Goal: Information Seeking & Learning: Learn about a topic

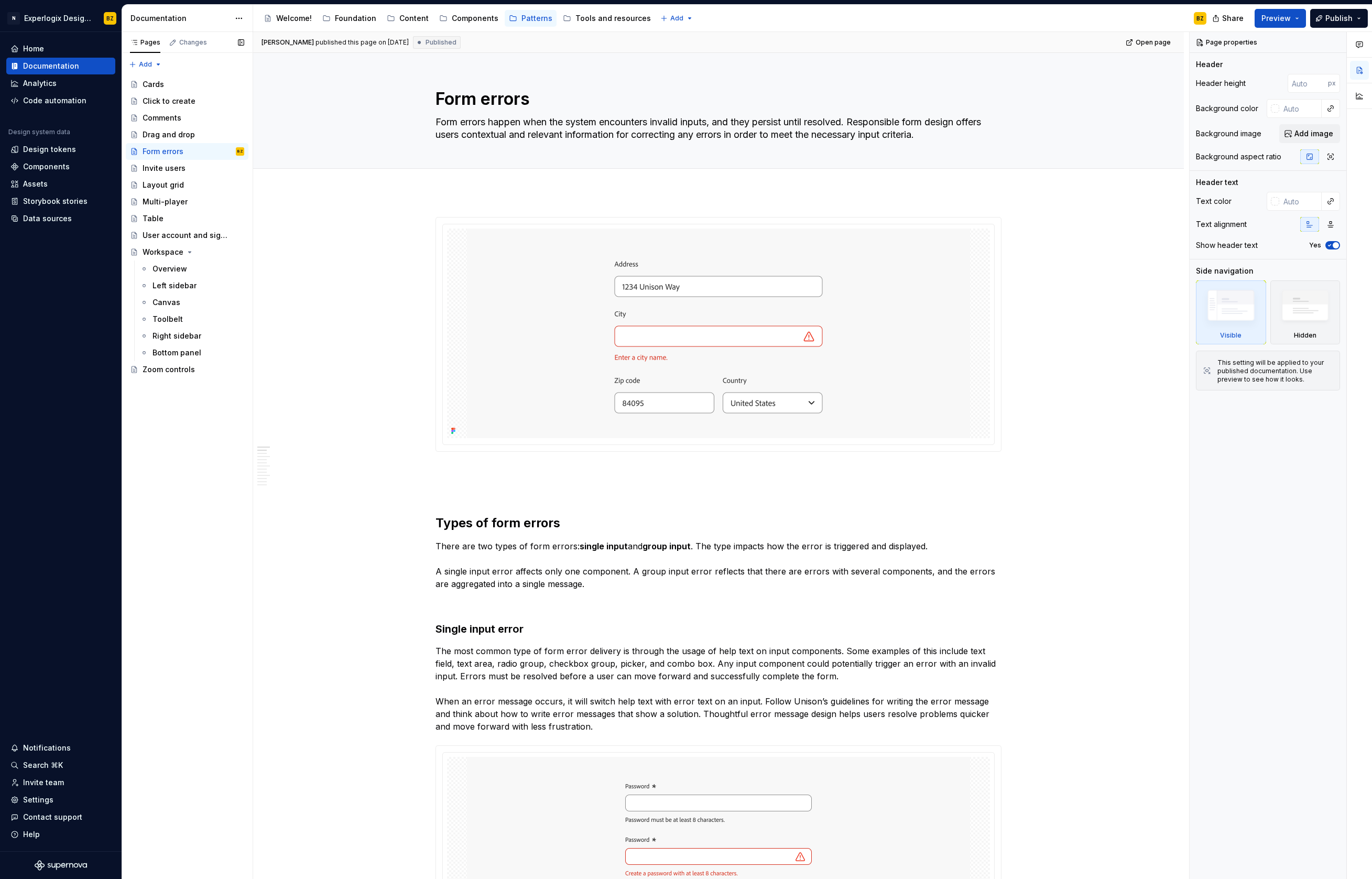
type textarea "*"
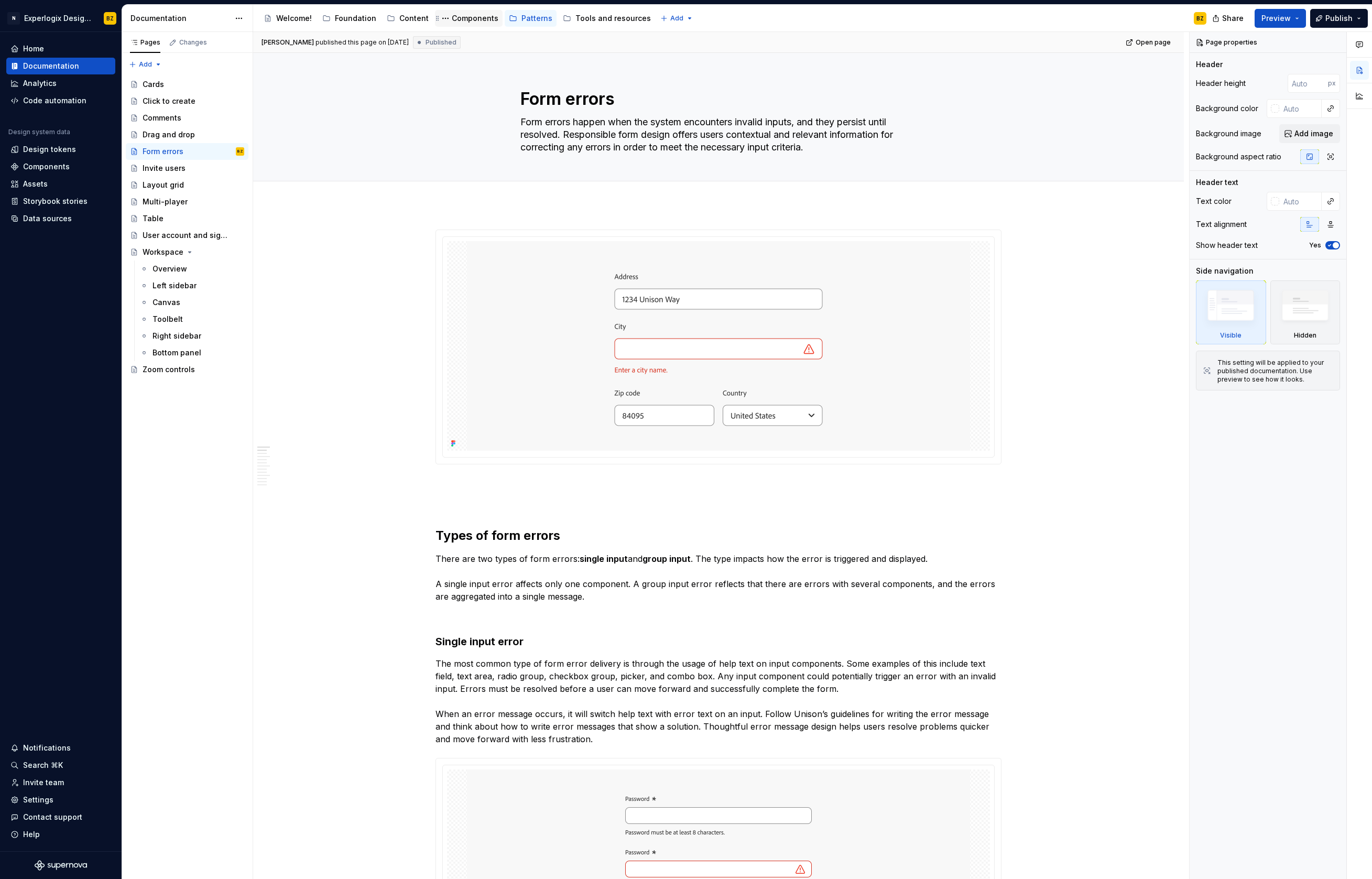
click at [476, 20] on div "Components" at bounding box center [475, 18] width 47 height 10
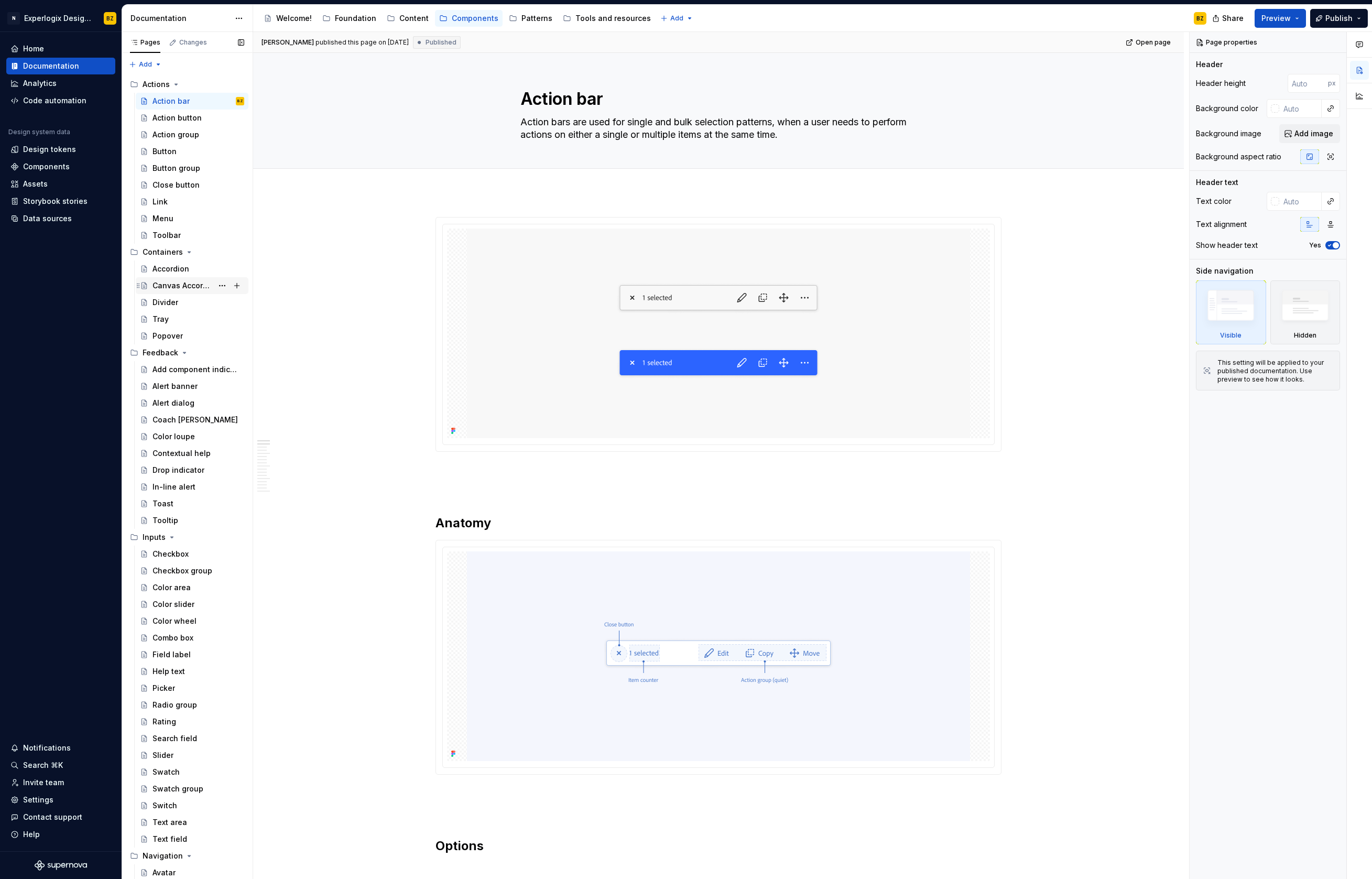
click at [183, 288] on div "Canvas Accordion" at bounding box center [182, 285] width 60 height 10
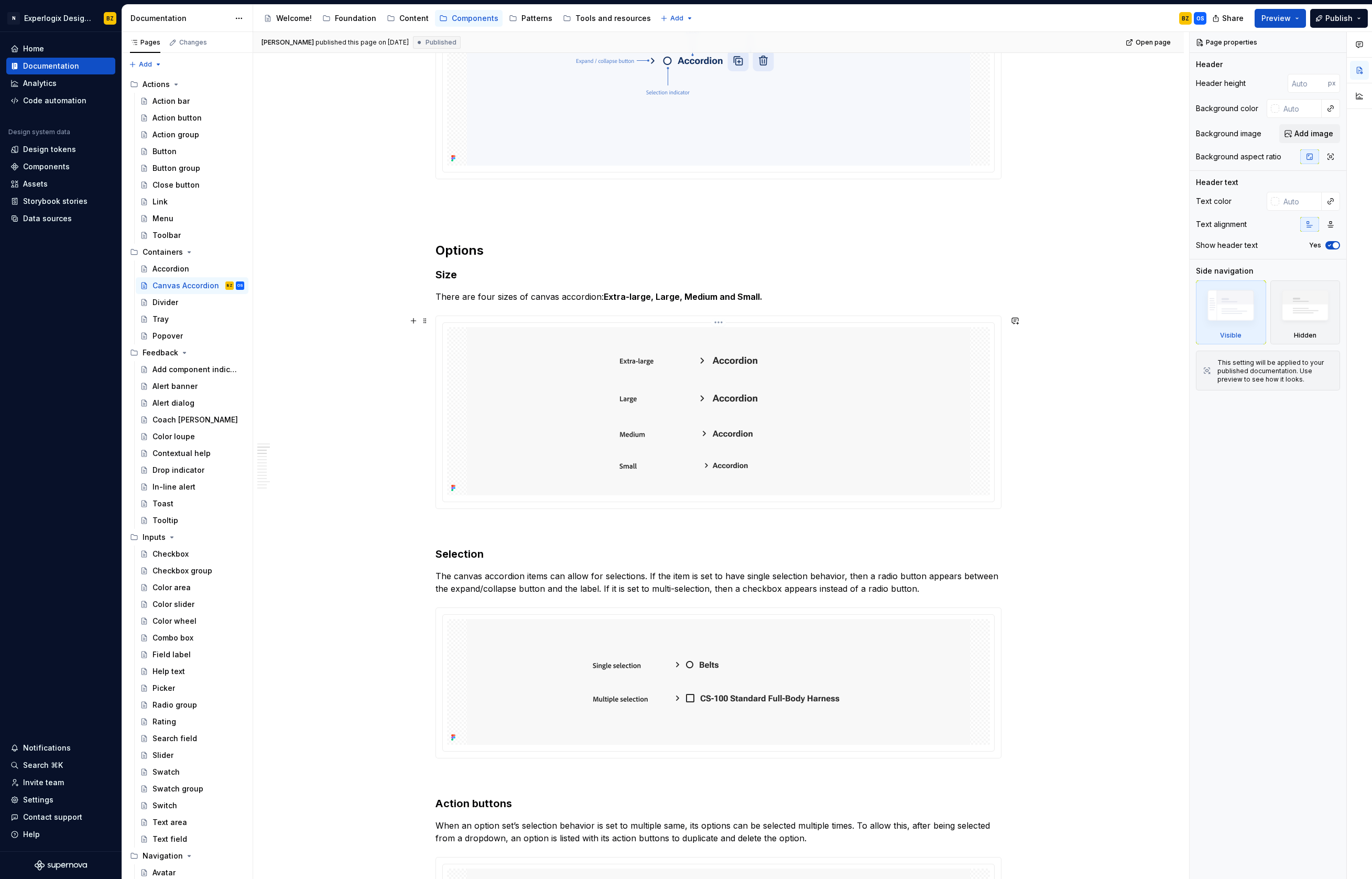
scroll to position [688, 0]
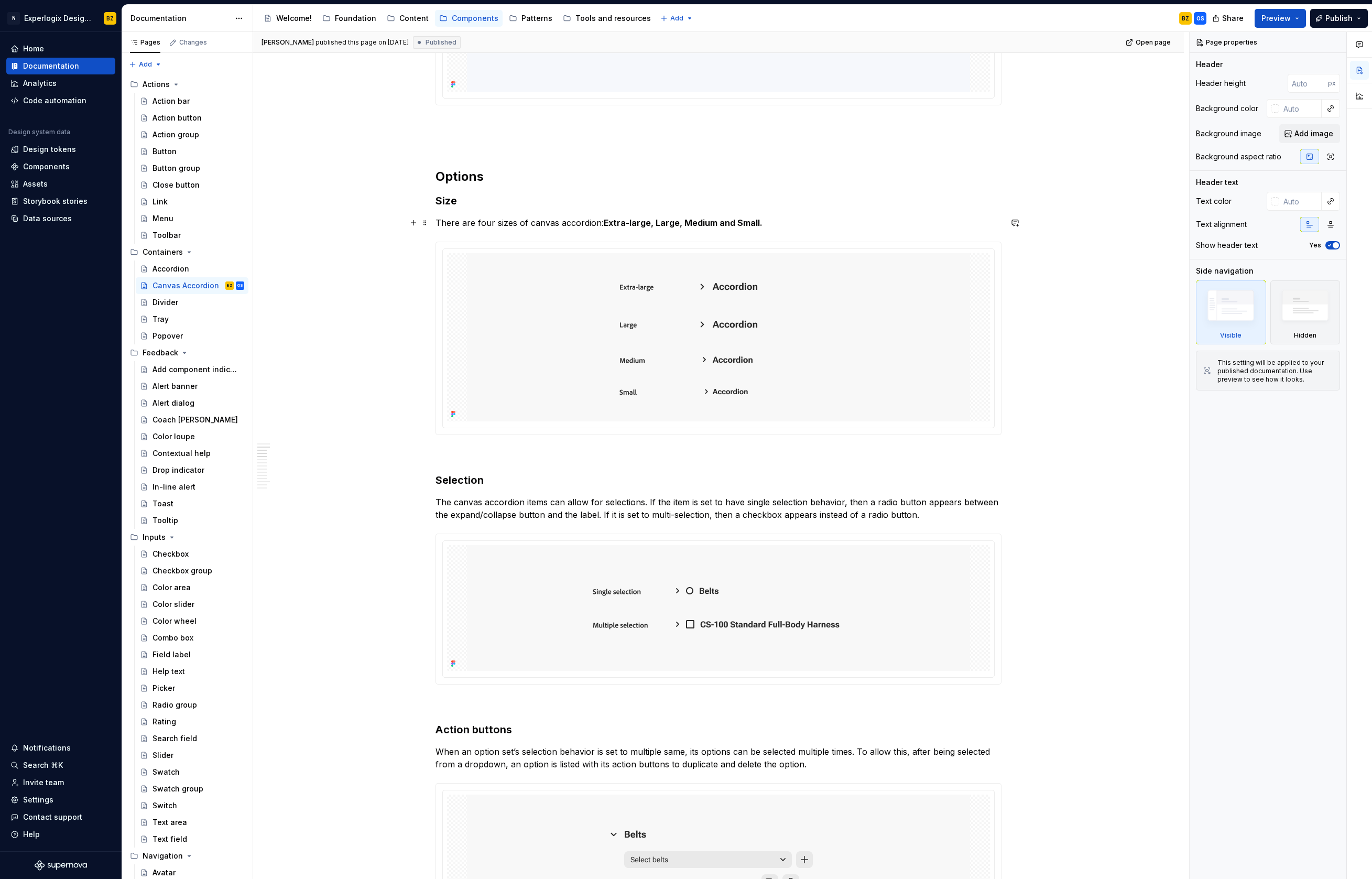
type textarea "*"
click at [631, 223] on strong "Extra-large, Large, Medium and Small." at bounding box center [683, 223] width 159 height 10
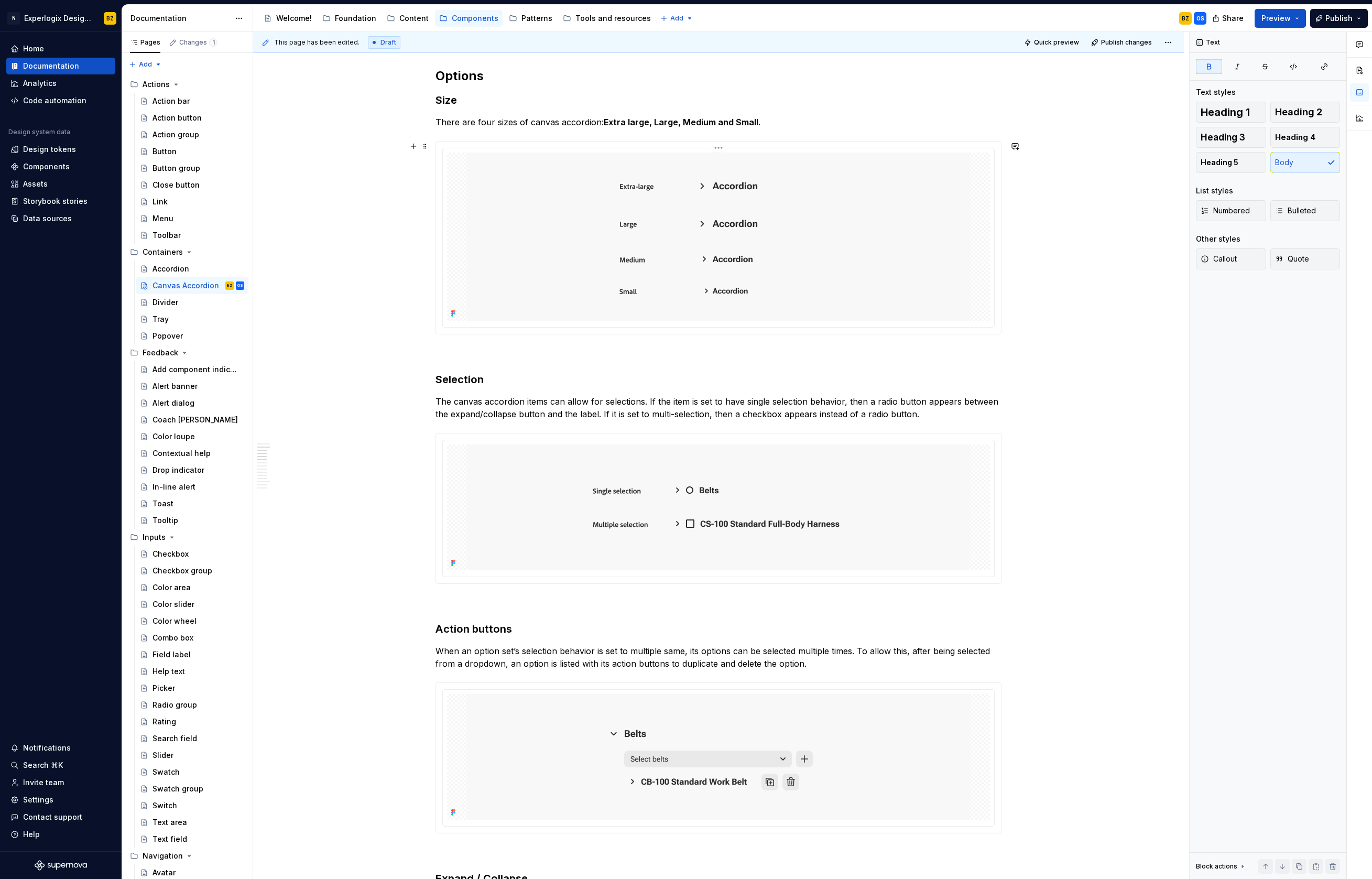
scroll to position [808, 0]
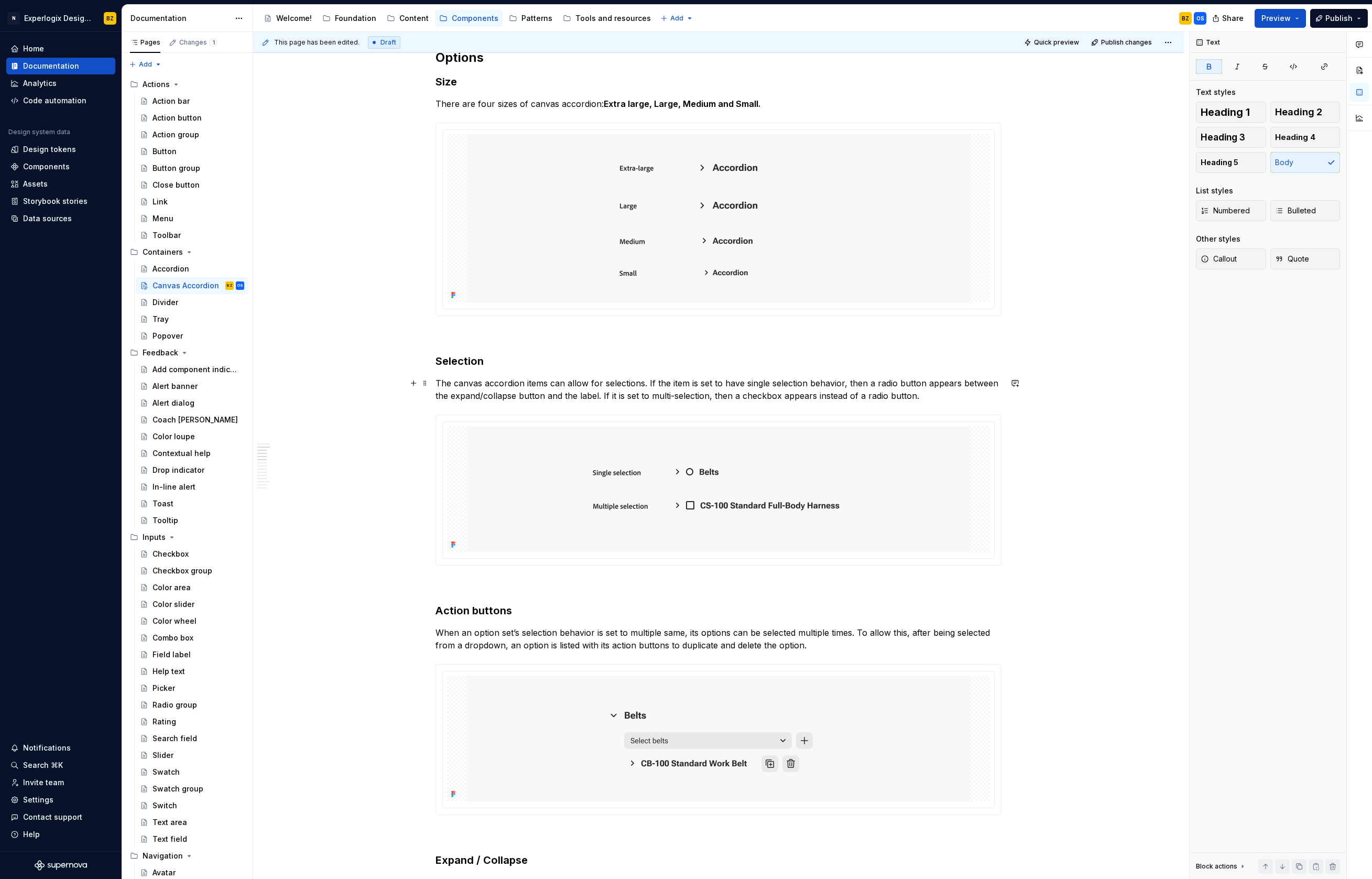
click at [562, 379] on p "The canvas accordion items can allow for selections. If the item is set to have…" at bounding box center [718, 389] width 566 height 25
click at [1175, 43] on html "N Experlogix Design System BZ Home Documentation Analytics Code automation Desi…" at bounding box center [686, 440] width 1372 height 879
click at [1361, 73] on div at bounding box center [1359, 83] width 25 height 102
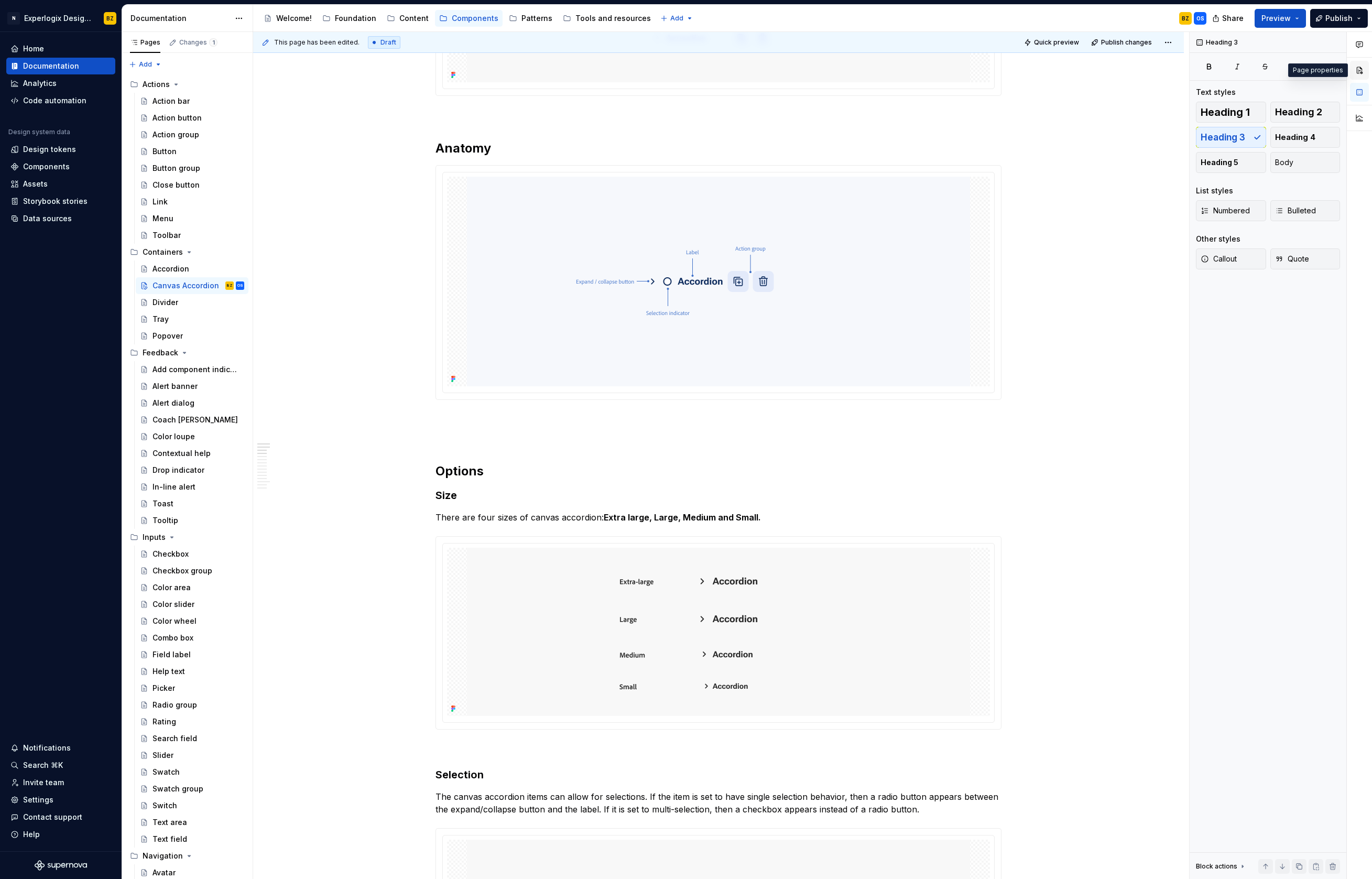
click at [1361, 69] on button "button" at bounding box center [1359, 70] width 19 height 19
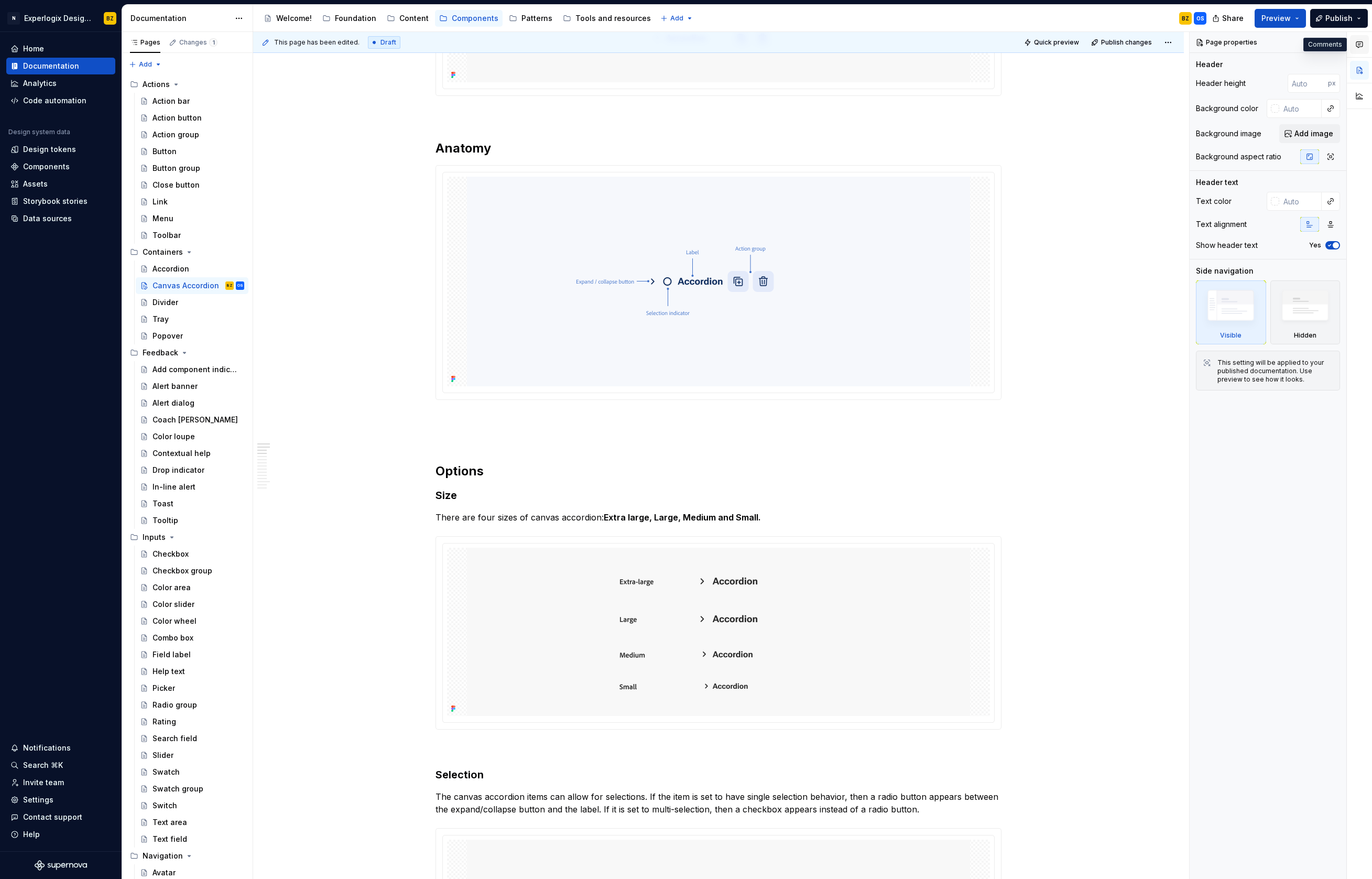
click at [1356, 38] on button "button" at bounding box center [1359, 44] width 19 height 19
type textarea "*"
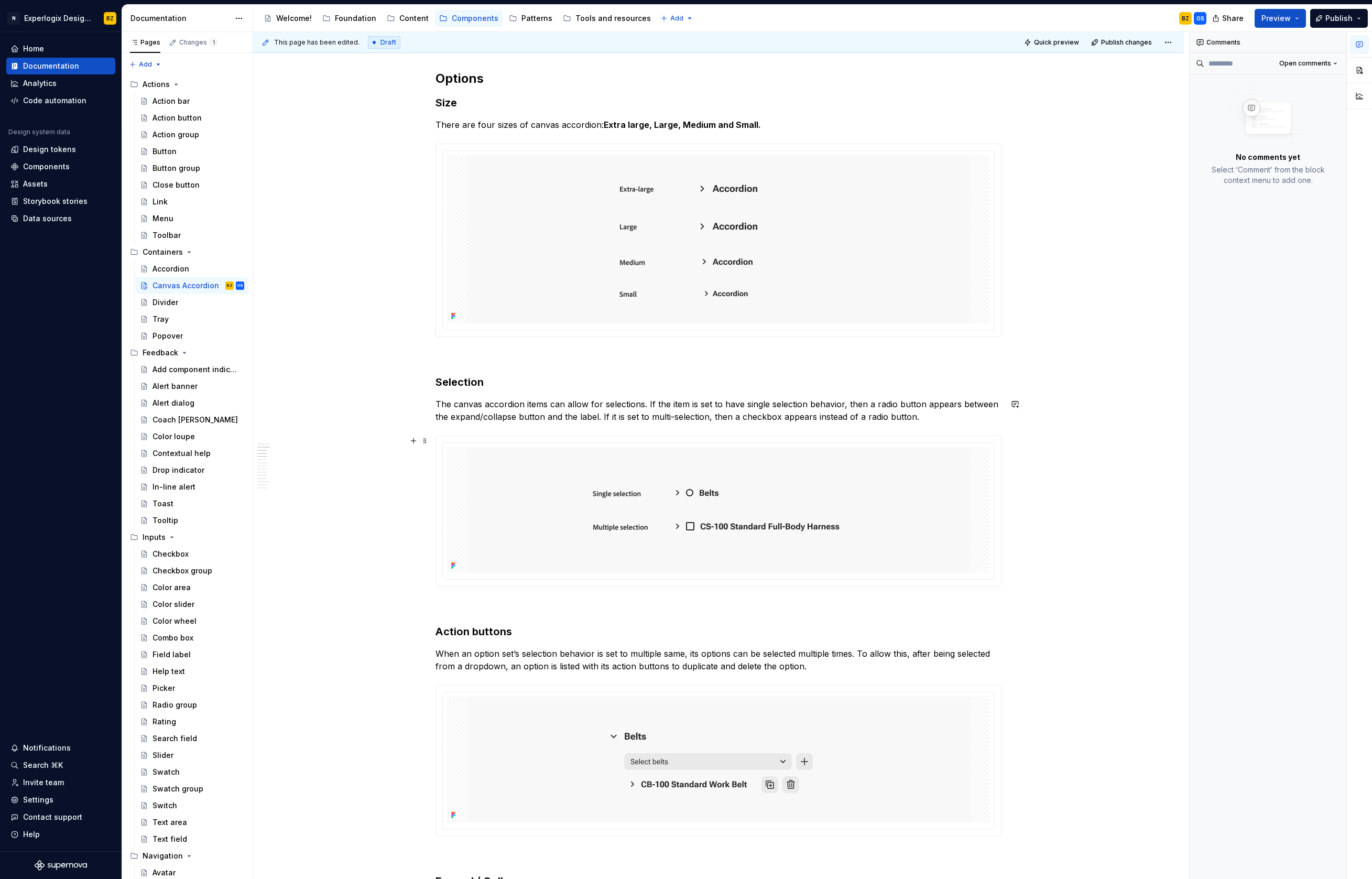
scroll to position [802, 0]
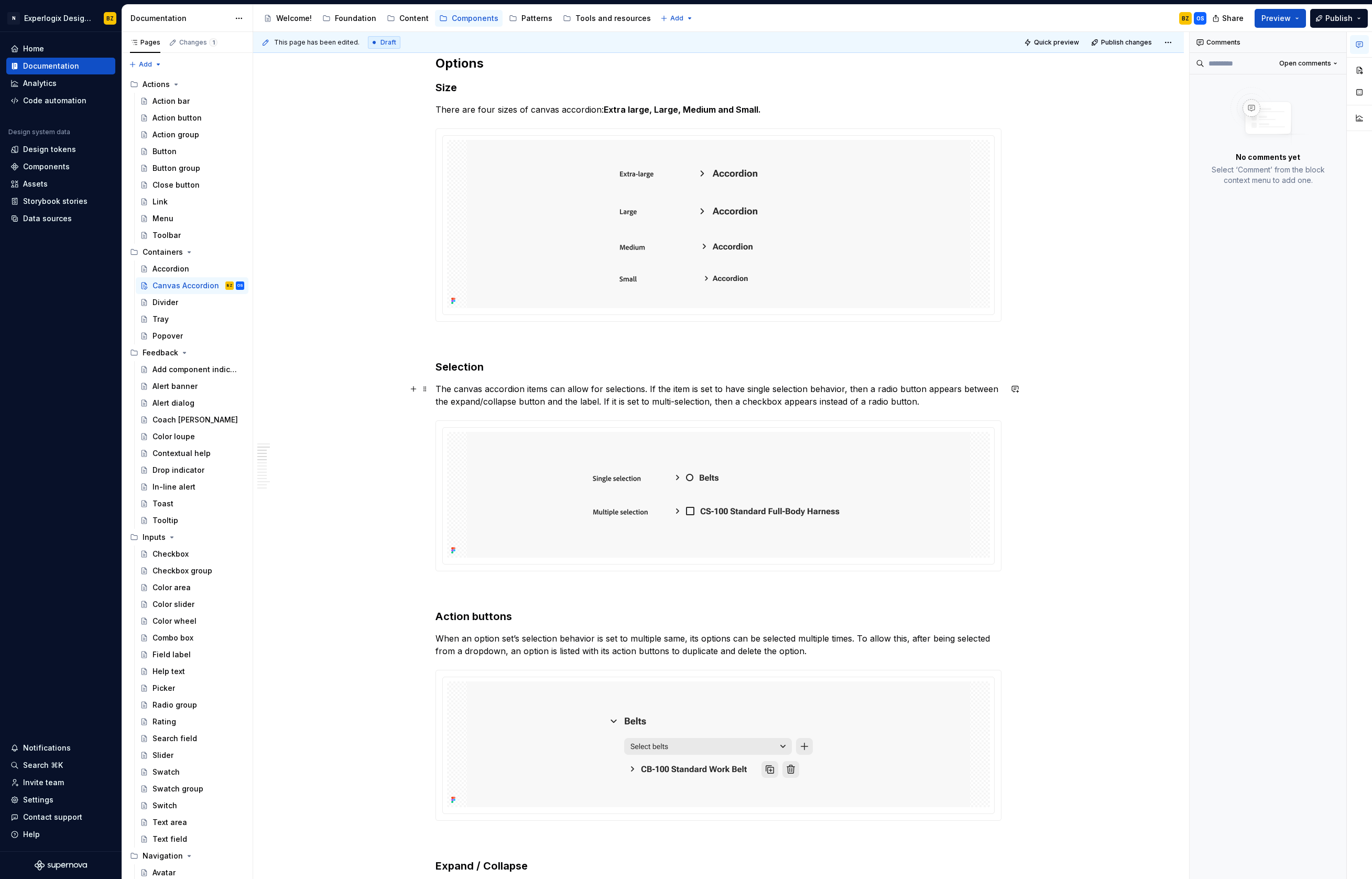
click at [528, 388] on p "The canvas accordion items can allow for selections. If the item is set to have…" at bounding box center [718, 395] width 566 height 25
click at [412, 393] on button "button" at bounding box center [414, 389] width 15 height 15
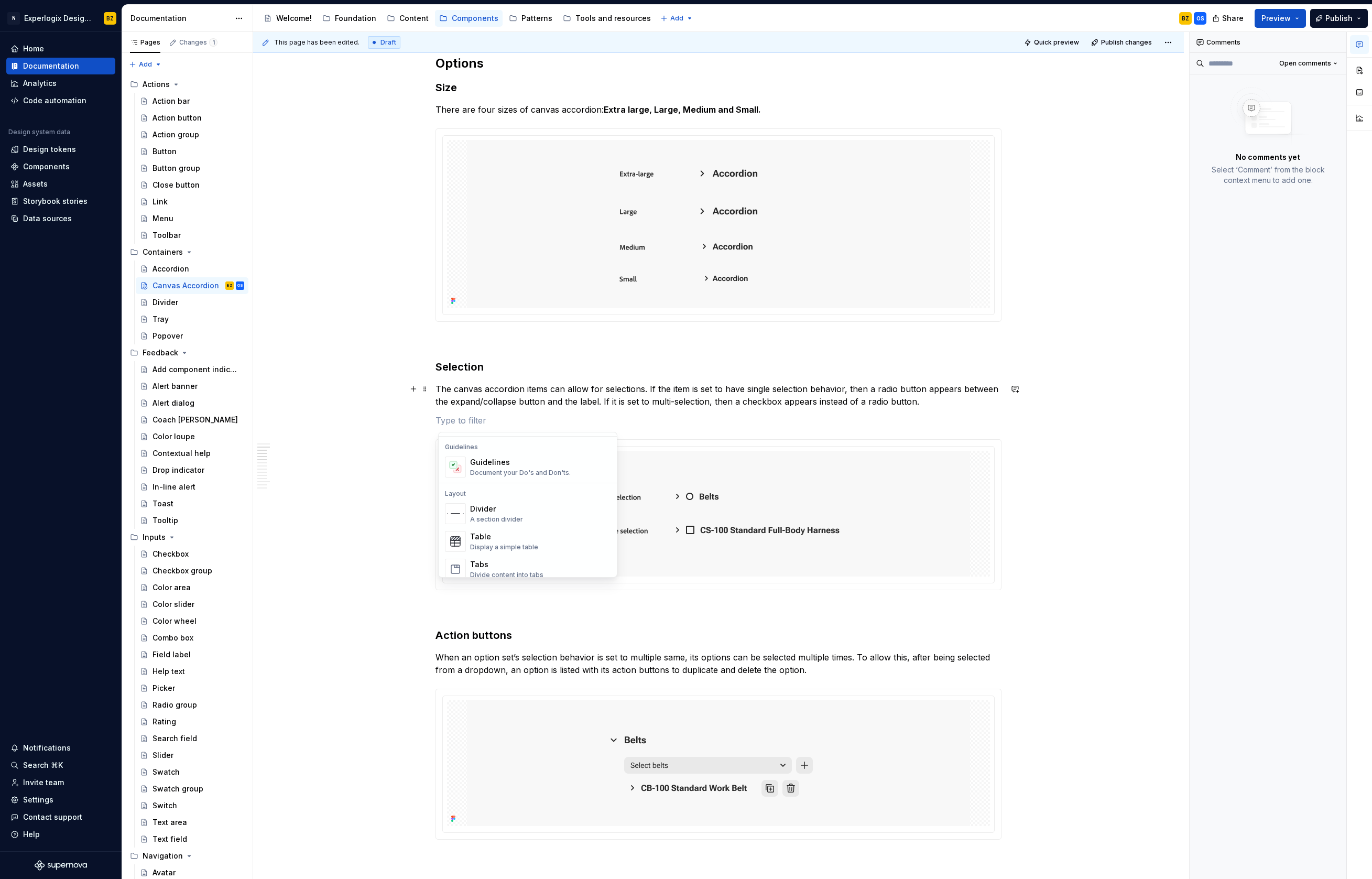
scroll to position [0, 0]
drag, startPoint x: 484, startPoint y: 416, endPoint x: 509, endPoint y: 470, distance: 59.5
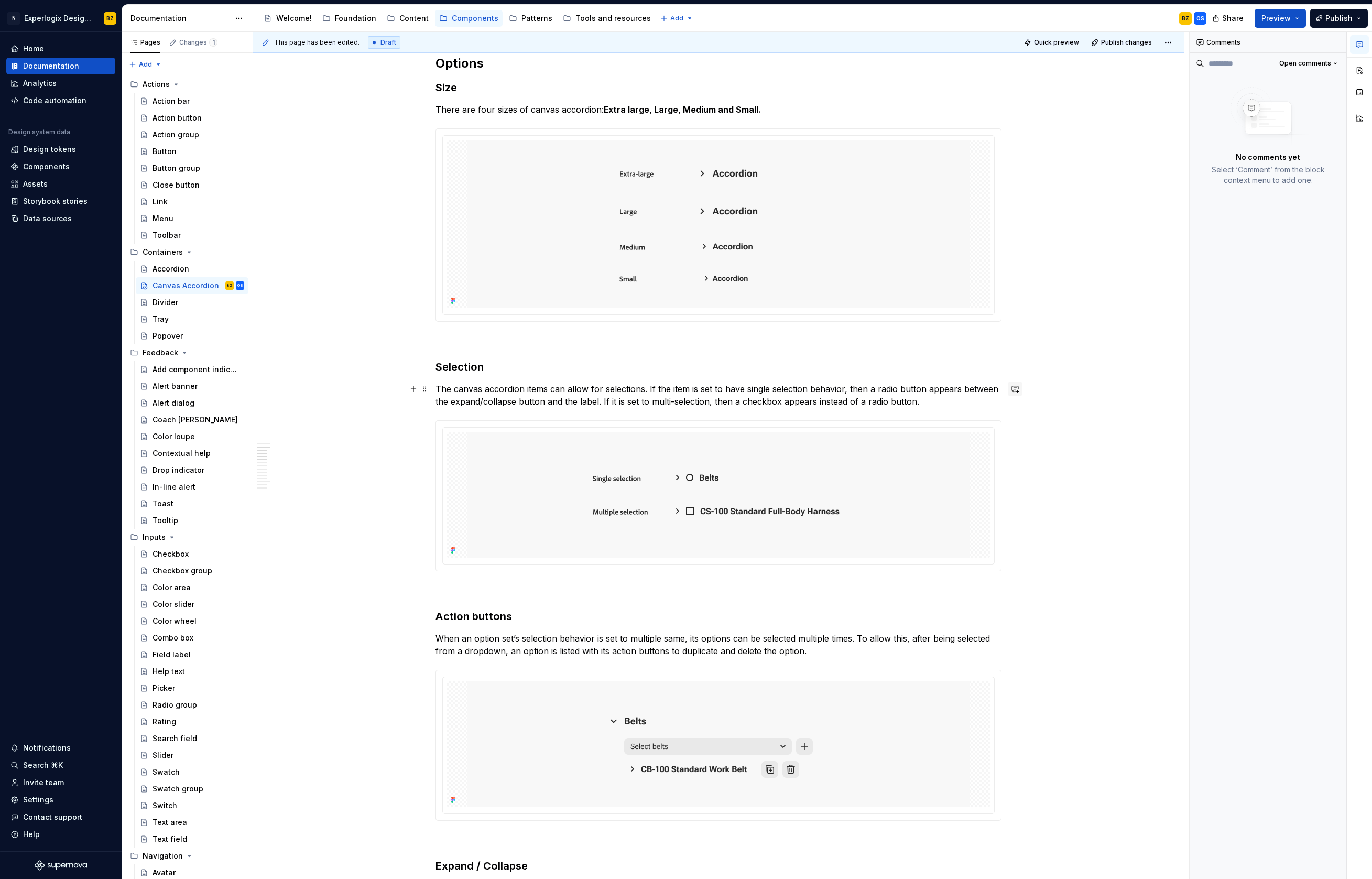
click at [1017, 387] on button "button" at bounding box center [1015, 389] width 15 height 15
click at [536, 403] on p "The canvas accordion items can allow for selections. If the item is set to have…" at bounding box center [718, 395] width 566 height 25
click at [1022, 387] on button "button" at bounding box center [1015, 389] width 15 height 15
drag, startPoint x: 603, startPoint y: 401, endPoint x: 636, endPoint y: 434, distance: 46.7
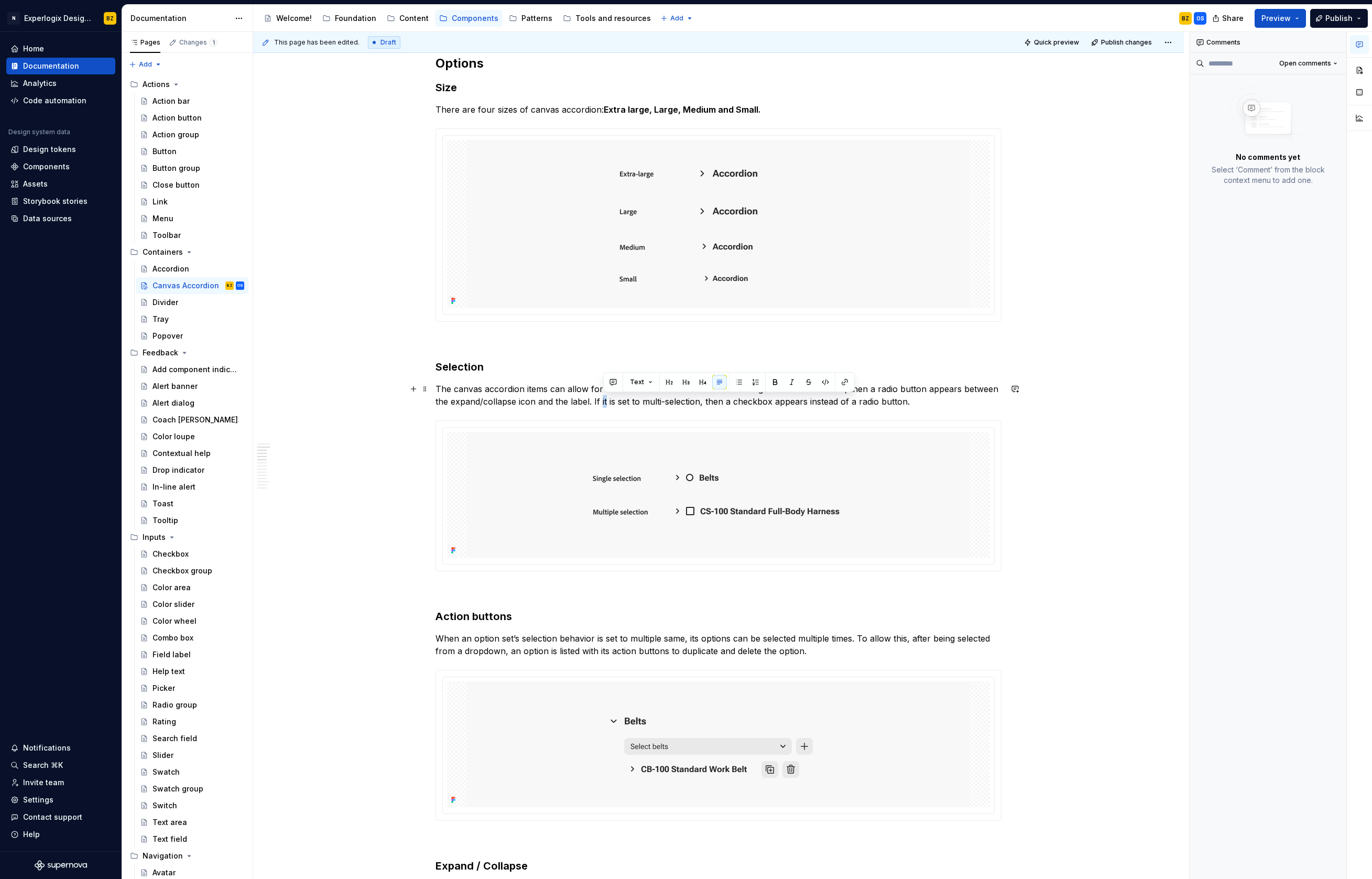
click at [608, 400] on p "The canvas accordion items can allow for selections. If the item is set to have…" at bounding box center [718, 395] width 566 height 25
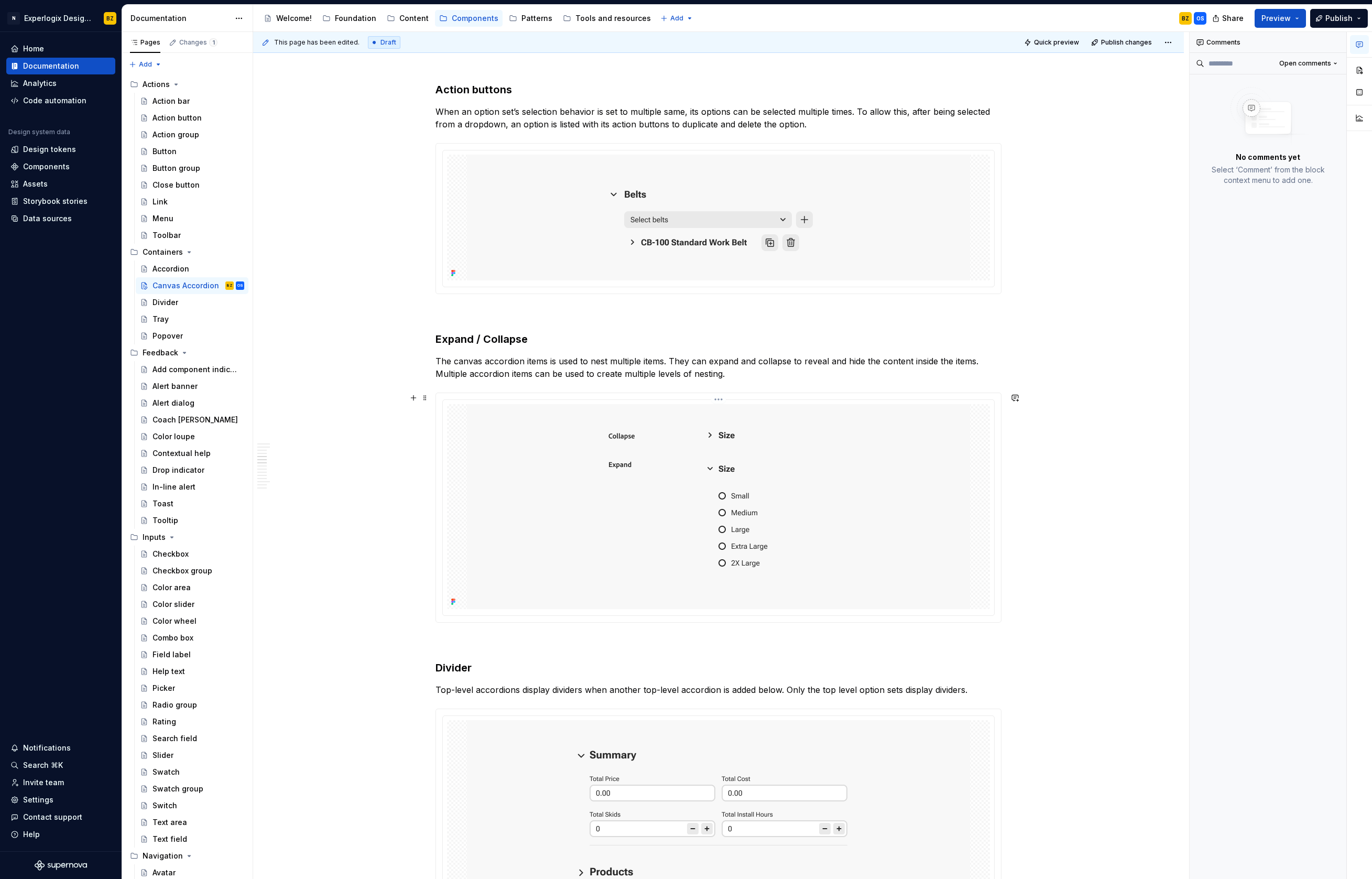
scroll to position [1339, 0]
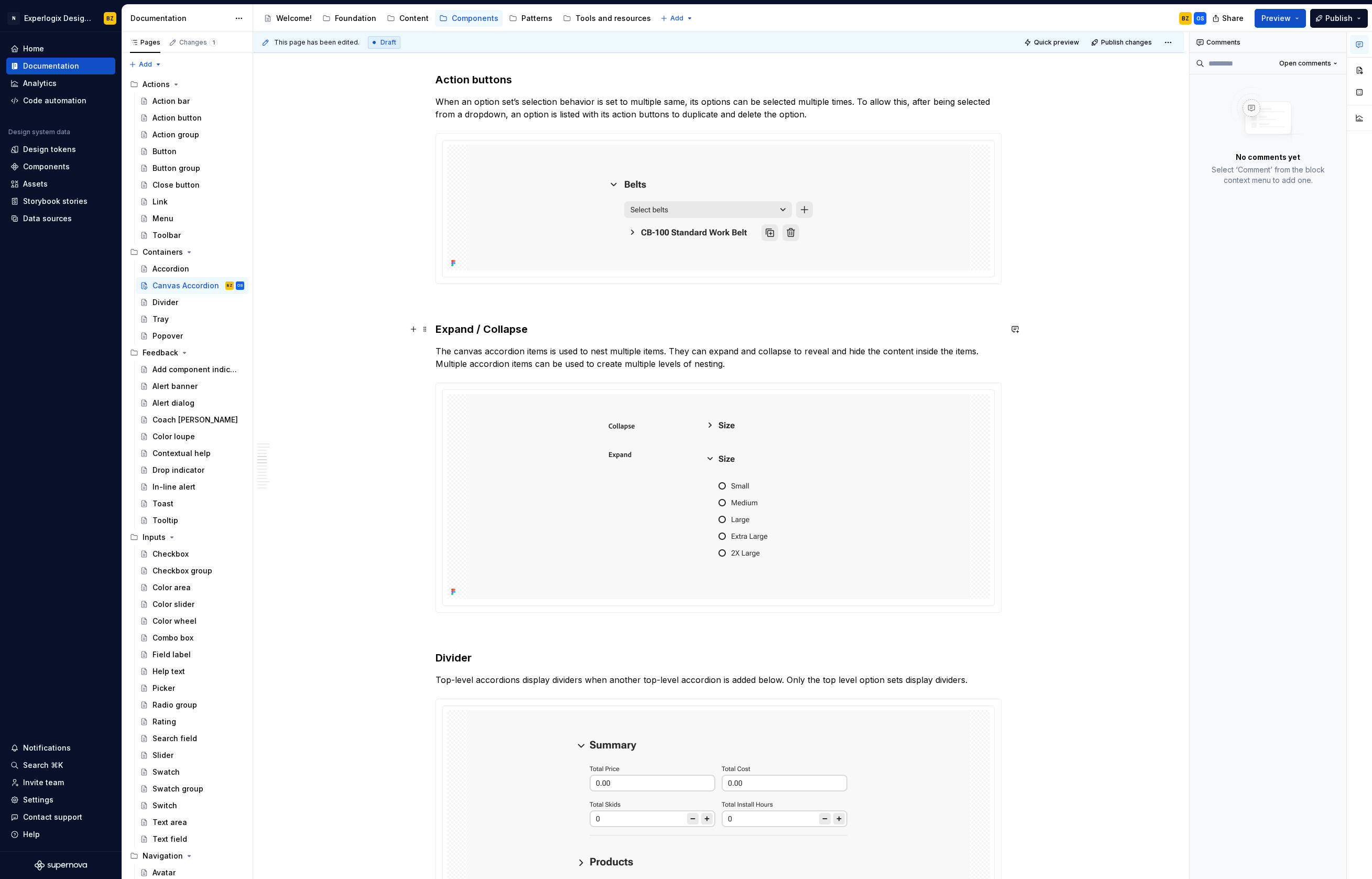
click at [493, 329] on h3 "Expand / Collapse" at bounding box center [718, 329] width 566 height 15
click at [549, 351] on p "The canvas accordion items is used to nest multiple items. They can expand and …" at bounding box center [718, 357] width 566 height 25
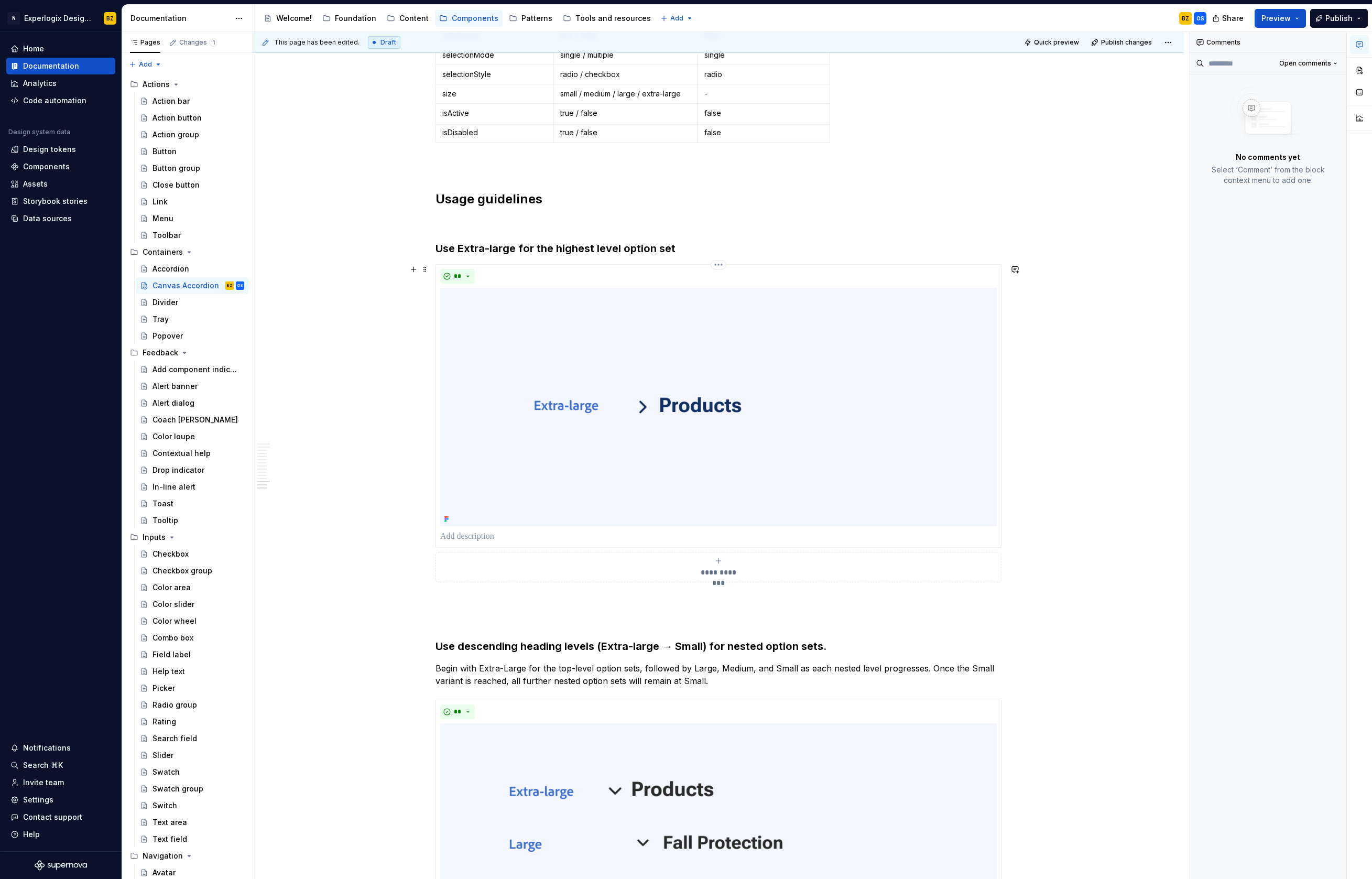
scroll to position [3223, 0]
drag, startPoint x: 490, startPoint y: 245, endPoint x: 505, endPoint y: 259, distance: 20.5
click at [490, 245] on h3 "Use Extra-large for the highest level option set" at bounding box center [718, 248] width 566 height 15
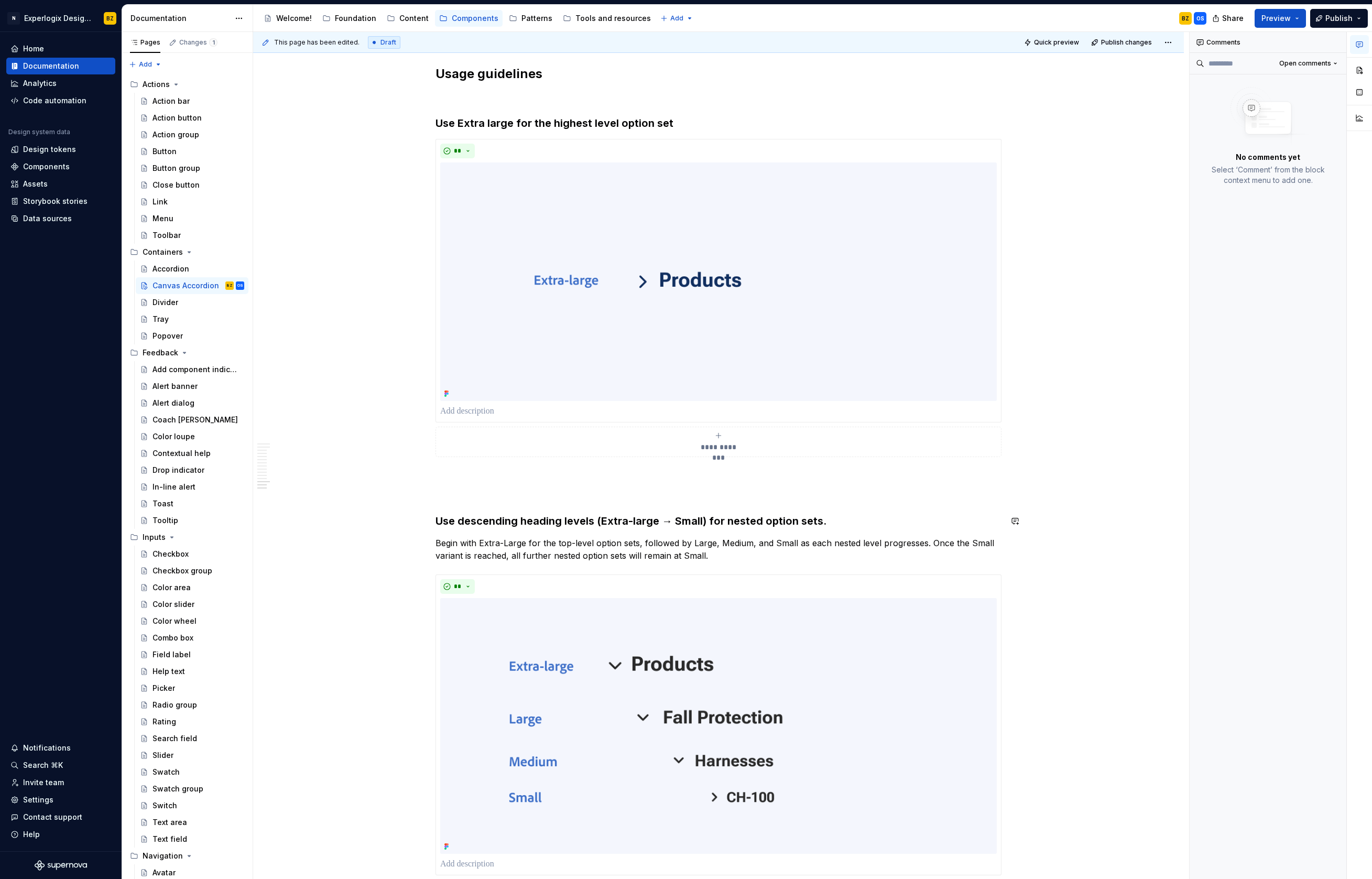
scroll to position [3348, 0]
click at [633, 521] on h3 "Use descending heading levels (Extra-large → Small) for nested option sets." at bounding box center [718, 521] width 566 height 15
drag, startPoint x: 509, startPoint y: 541, endPoint x: 546, endPoint y: 575, distance: 50.2
click at [509, 541] on p "Begin with Extra-Large for the top-level option sets, followed by Large, Medium…" at bounding box center [718, 549] width 566 height 25
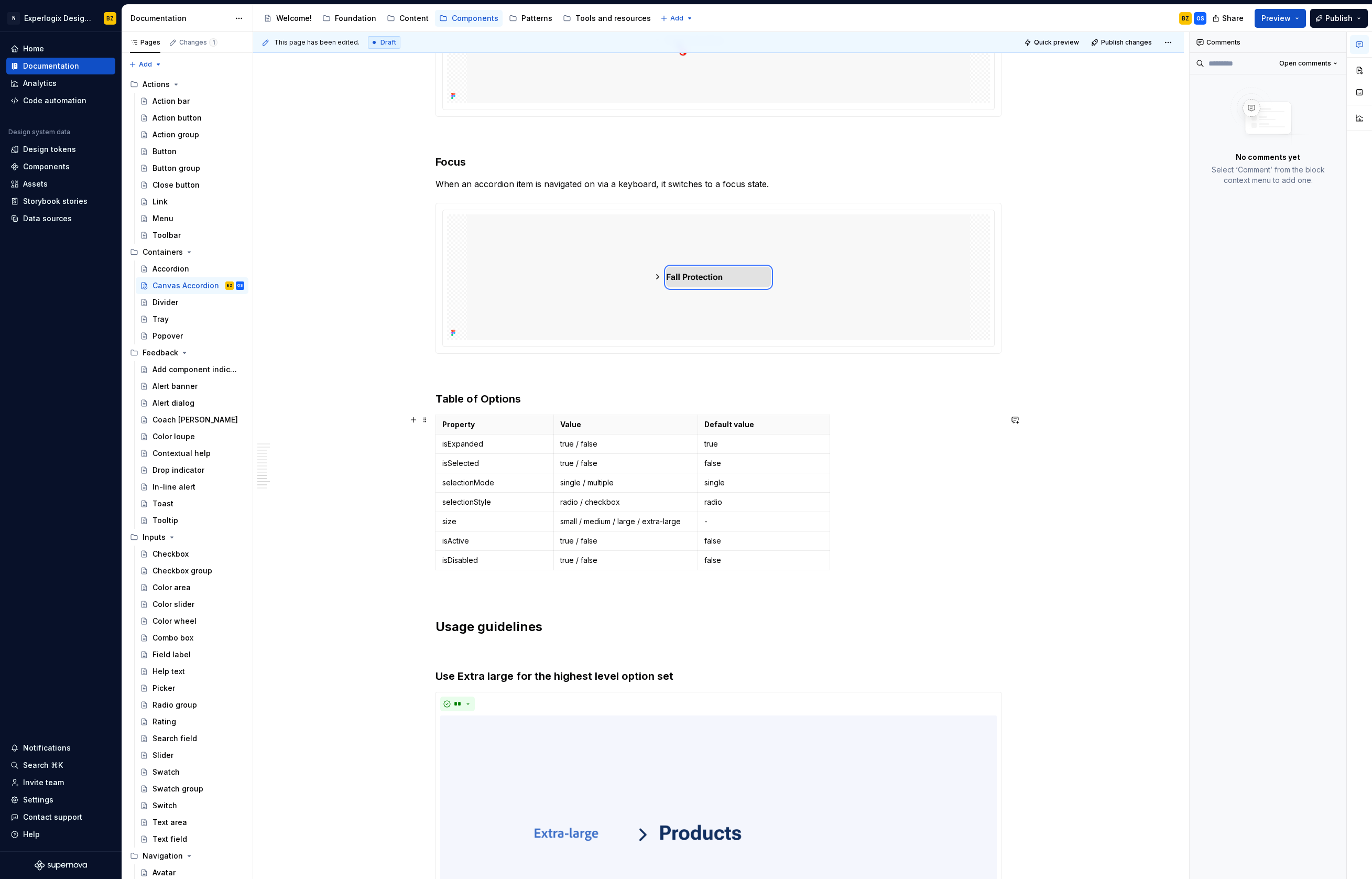
scroll to position [2847, 0]
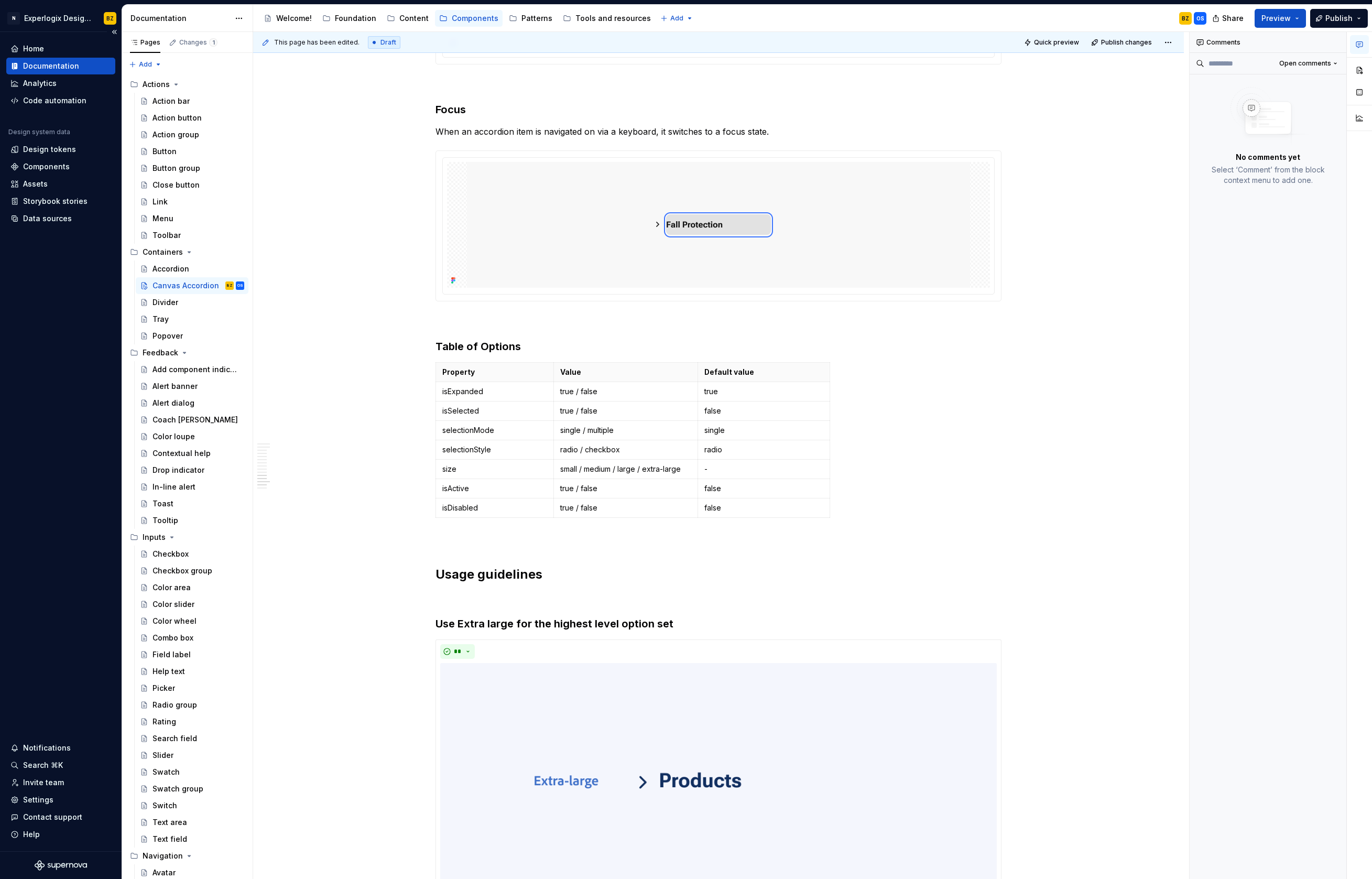
type textarea "*"
